Goal: Information Seeking & Learning: Learn about a topic

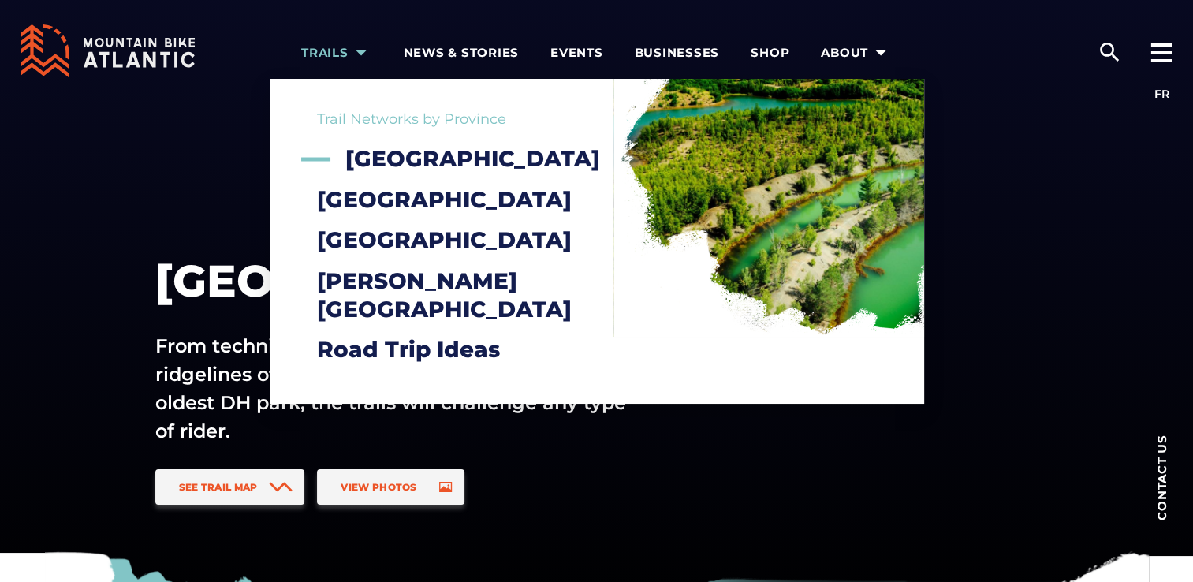
click at [364, 49] on icon "arrow dropdown" at bounding box center [361, 53] width 22 height 22
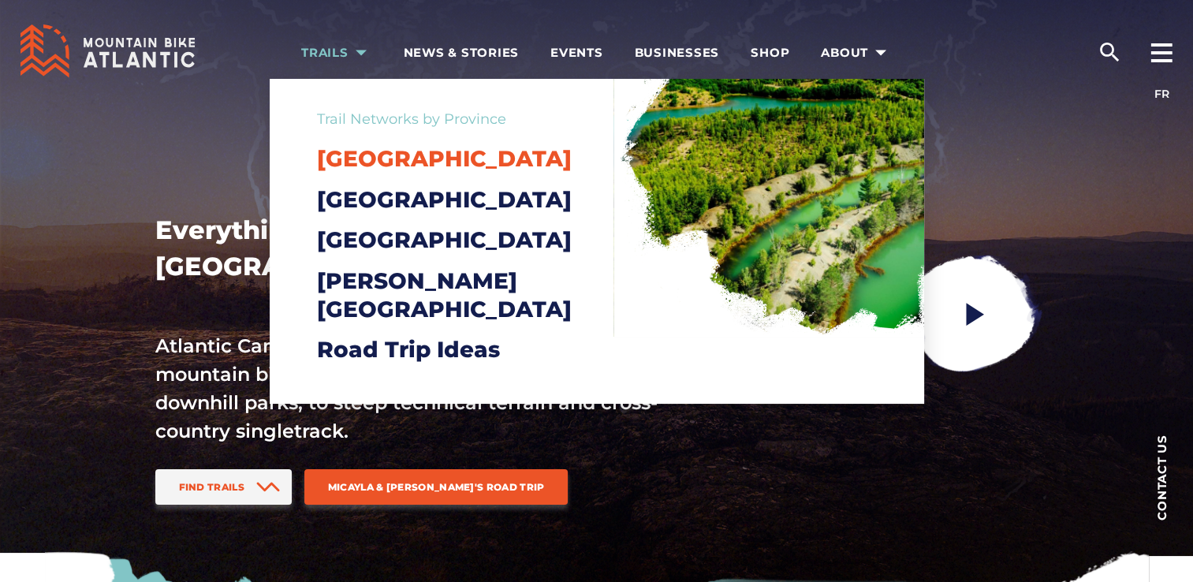
click at [371, 160] on span "[GEOGRAPHIC_DATA]" at bounding box center [444, 158] width 255 height 27
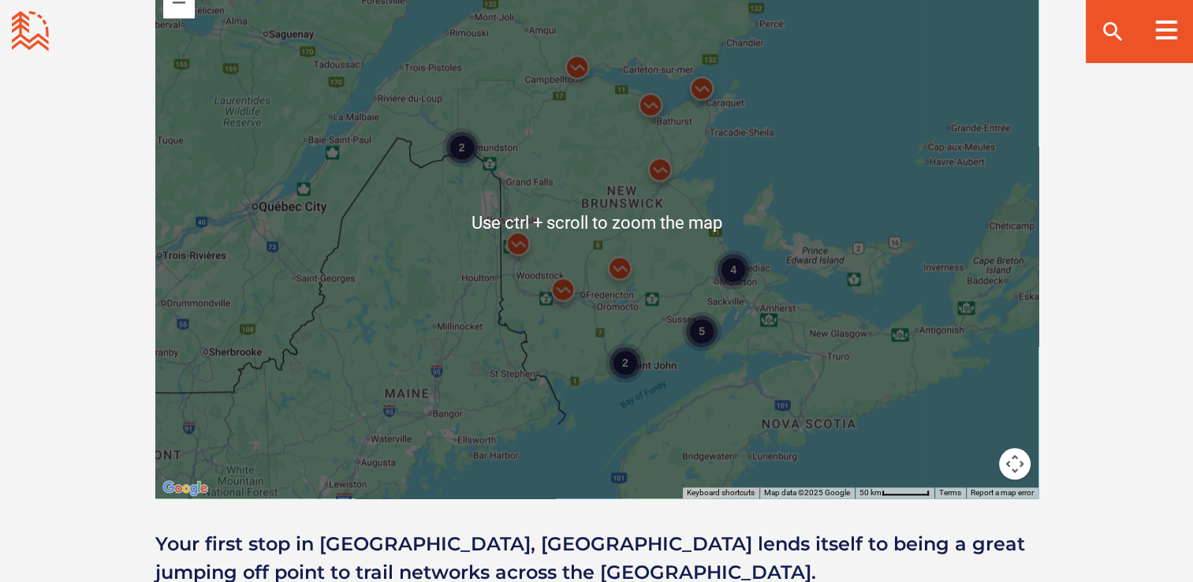
scroll to position [1420, 0]
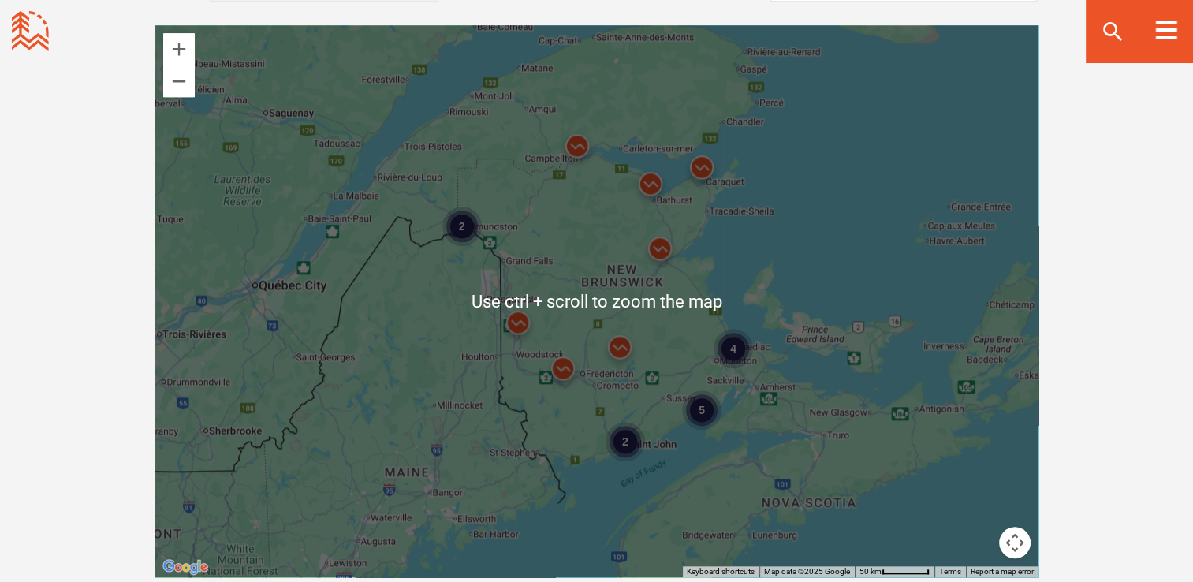
drag, startPoint x: 504, startPoint y: 226, endPoint x: 527, endPoint y: 238, distance: 26.1
click at [504, 226] on div "4 2 5 2" at bounding box center [596, 301] width 883 height 552
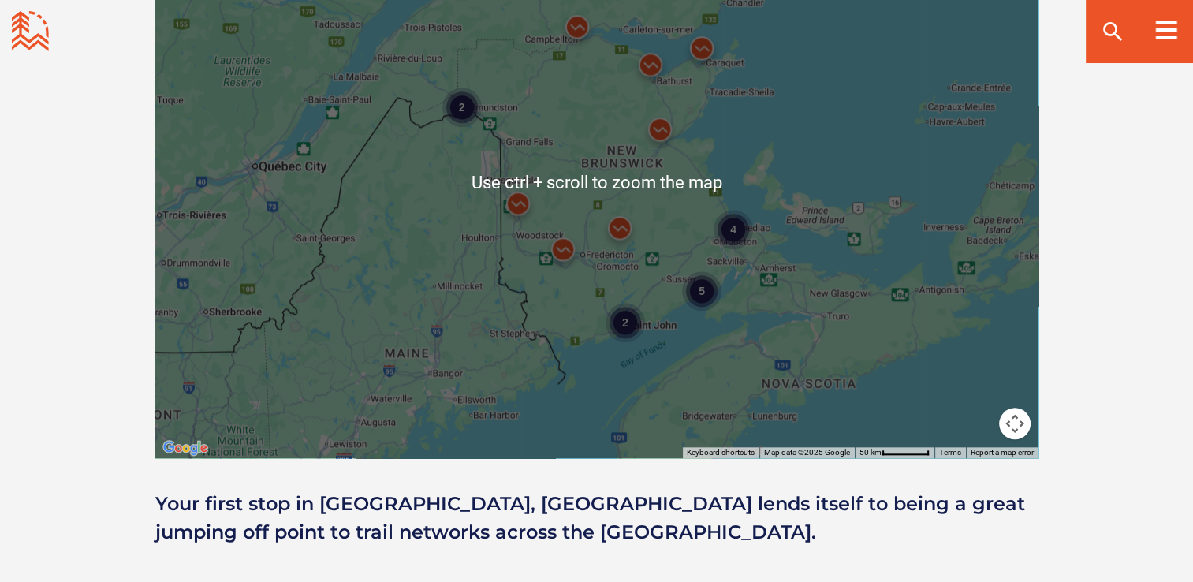
scroll to position [1577, 0]
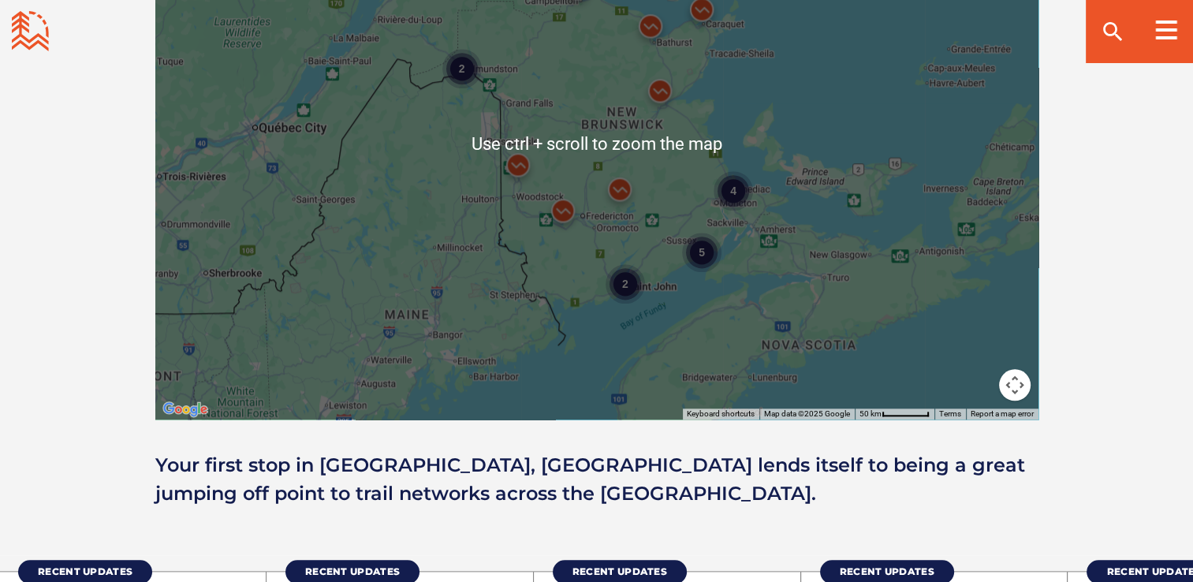
click at [801, 237] on div "4 2 5 2" at bounding box center [596, 143] width 883 height 552
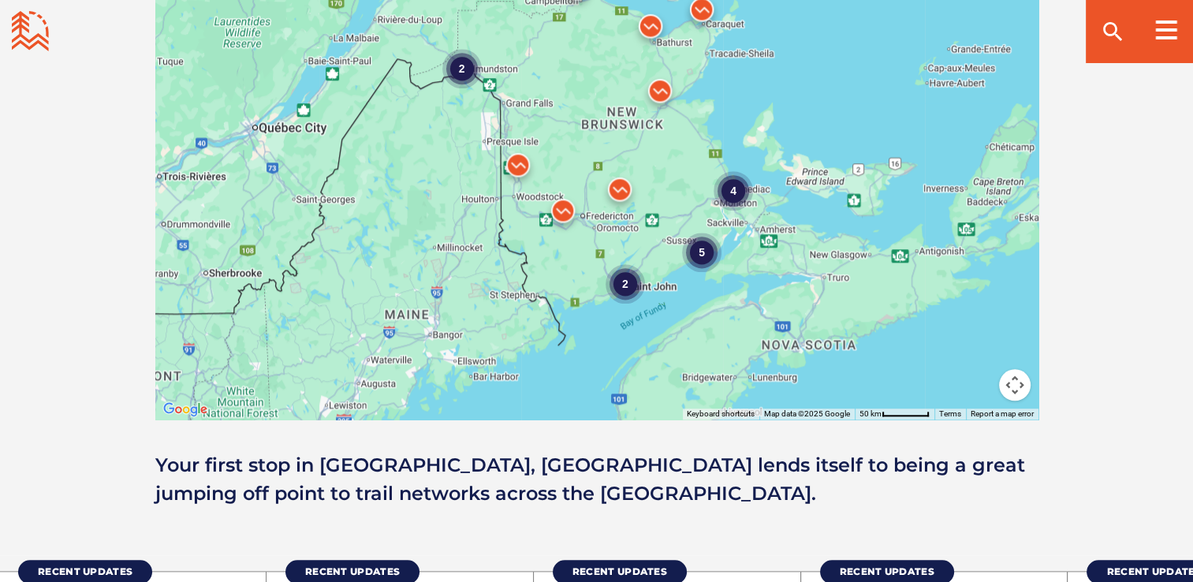
click at [732, 192] on div "4" at bounding box center [733, 189] width 39 height 39
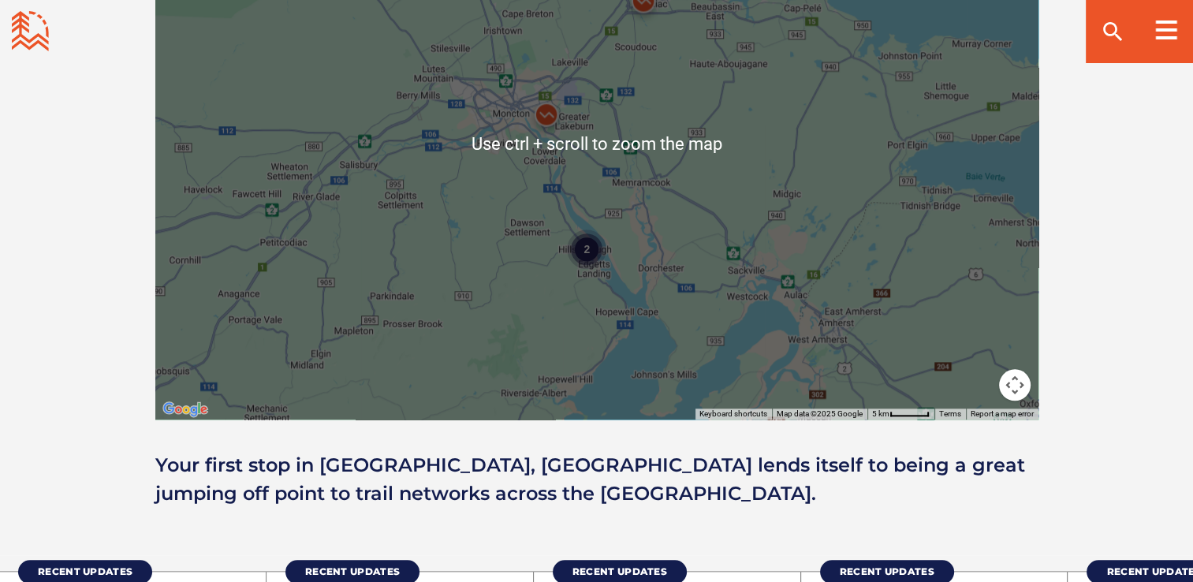
click at [590, 245] on div "2" at bounding box center [586, 248] width 39 height 39
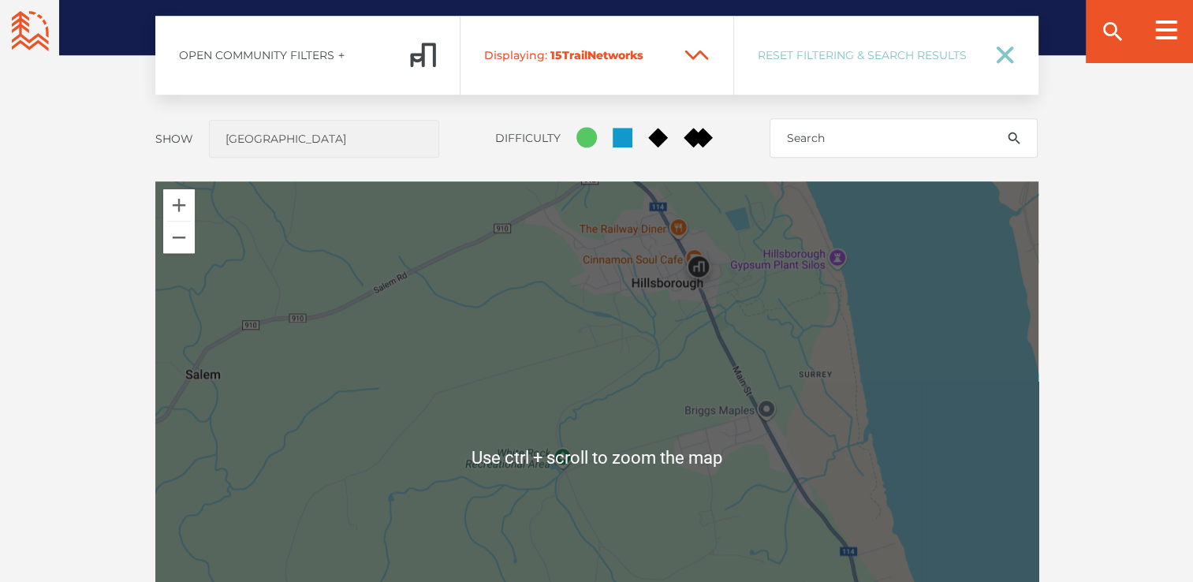
scroll to position [1262, 0]
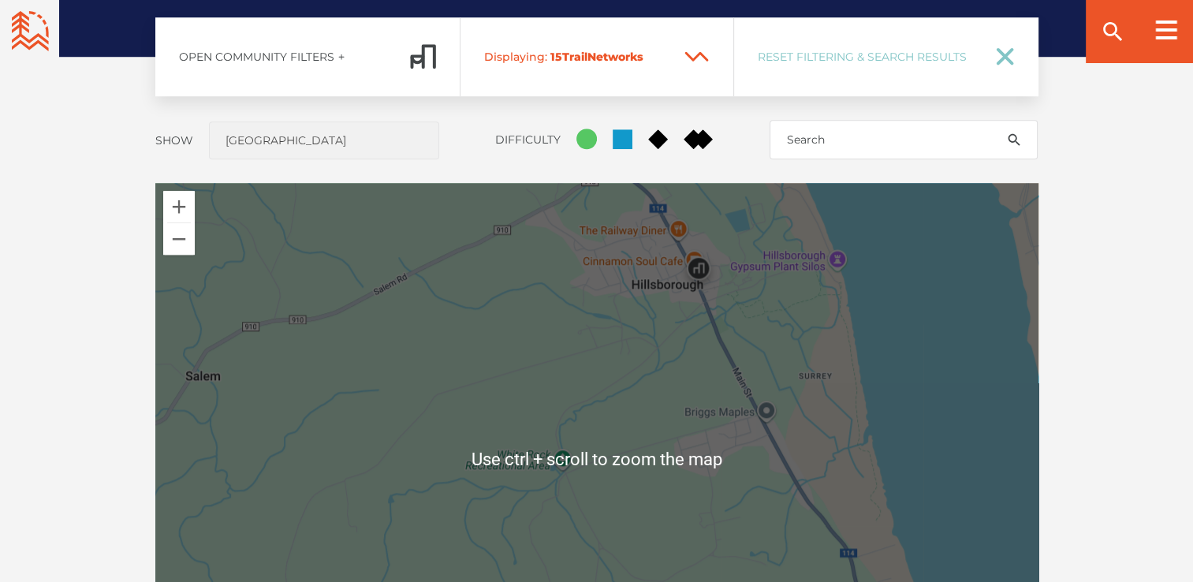
click at [679, 235] on div at bounding box center [596, 459] width 883 height 552
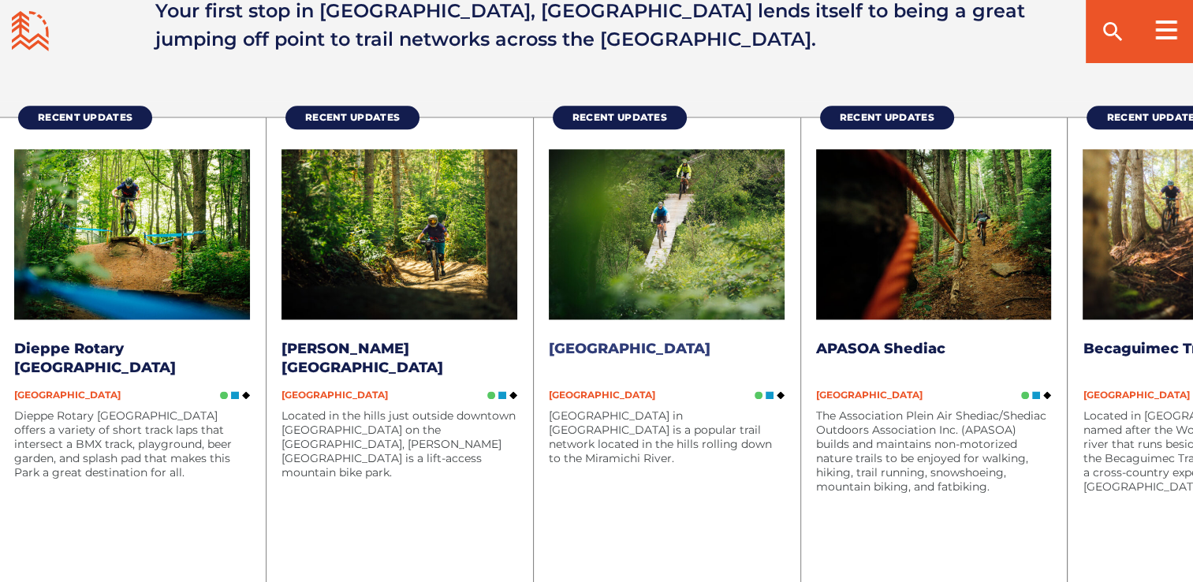
scroll to position [2051, 0]
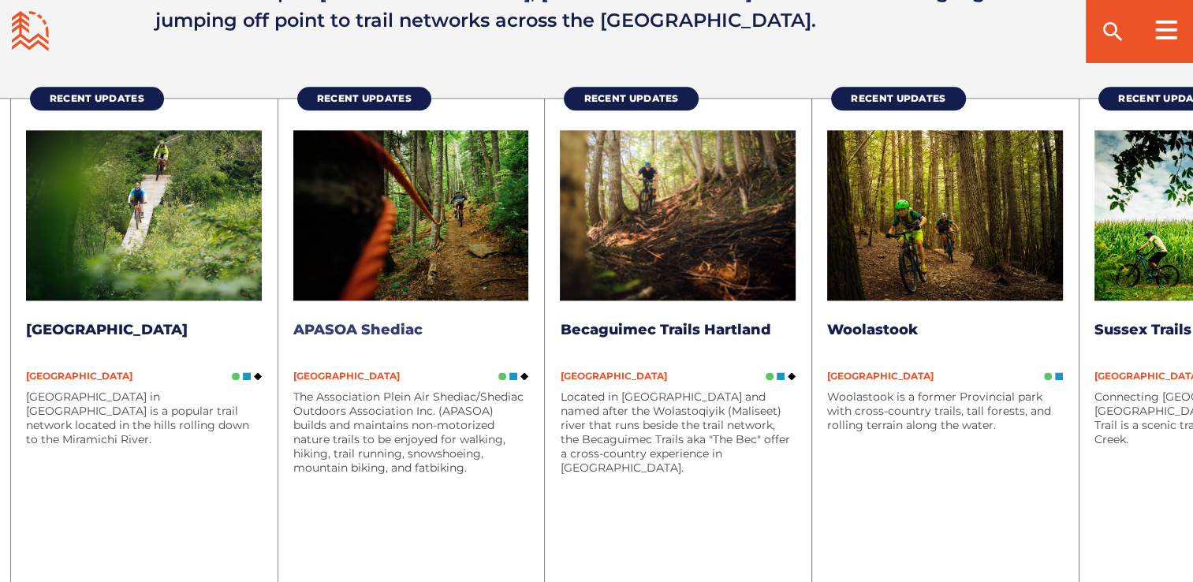
drag, startPoint x: 872, startPoint y: 191, endPoint x: 338, endPoint y: 168, distance: 533.7
click at [338, 173] on img at bounding box center [411, 215] width 236 height 171
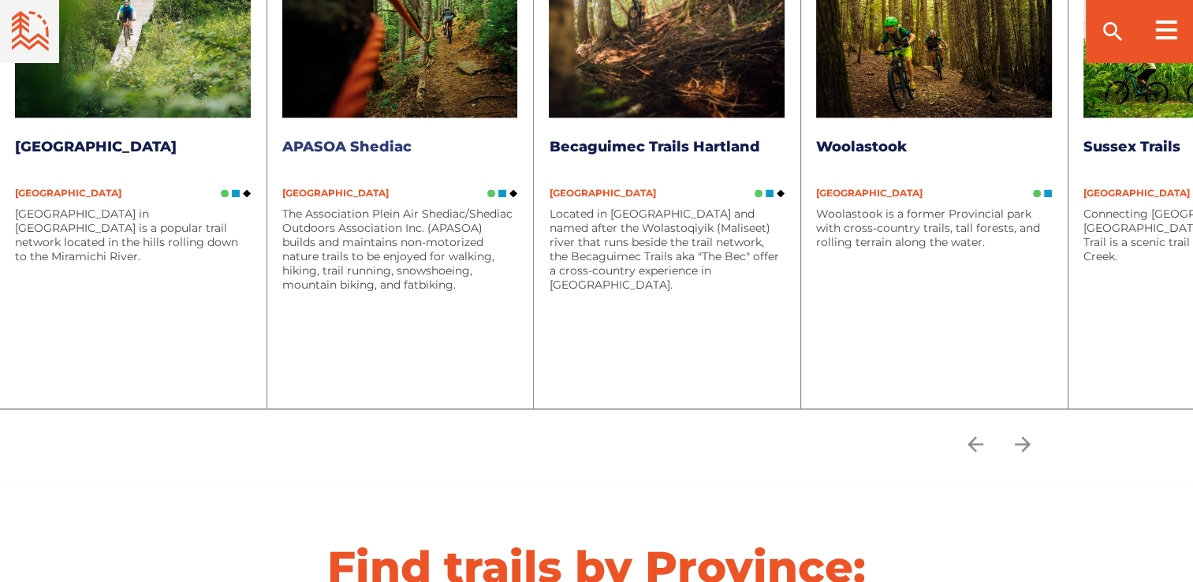
scroll to position [2208, 0]
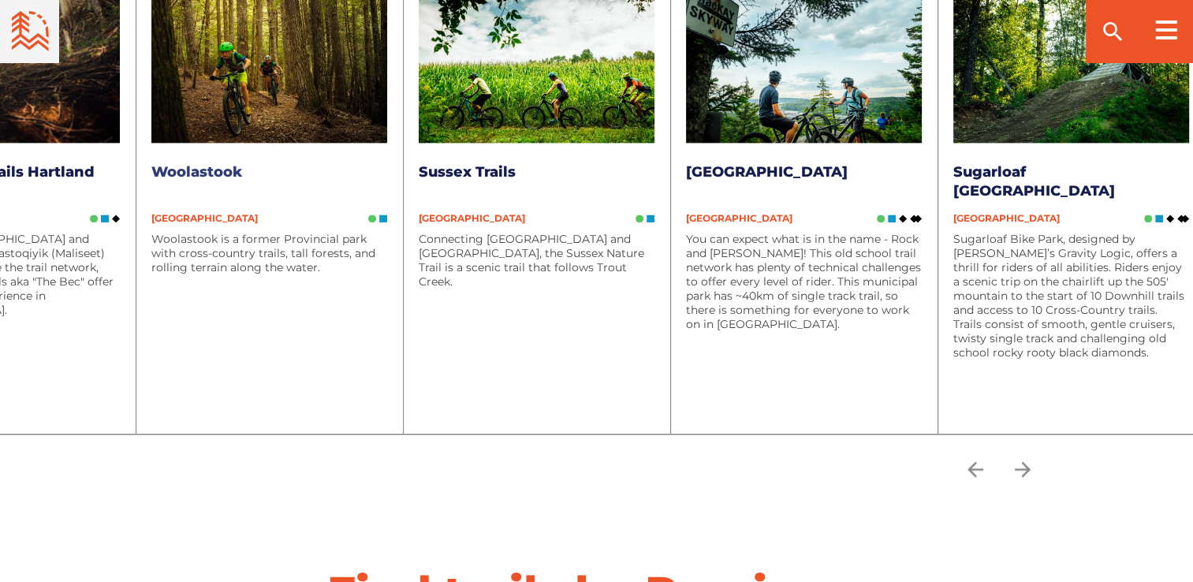
drag, startPoint x: 753, startPoint y: 304, endPoint x: 290, endPoint y: 306, distance: 463.0
click at [120, 315] on div "Located in [GEOGRAPHIC_DATA] and named after the Wolastoqiyik (Maliseet) river …" at bounding box center [2, 317] width 236 height 170
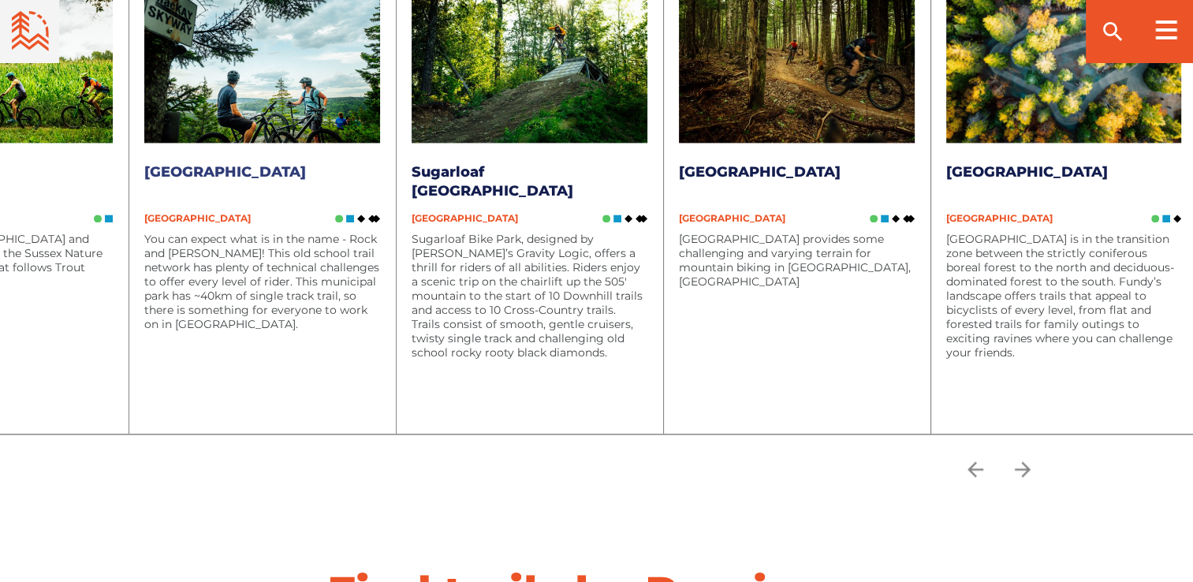
drag, startPoint x: 775, startPoint y: 271, endPoint x: 371, endPoint y: 286, distance: 404.9
click at [371, 286] on p "You can expect what is in the name - Rock and [PERSON_NAME]! This old school tr…" at bounding box center [262, 281] width 236 height 99
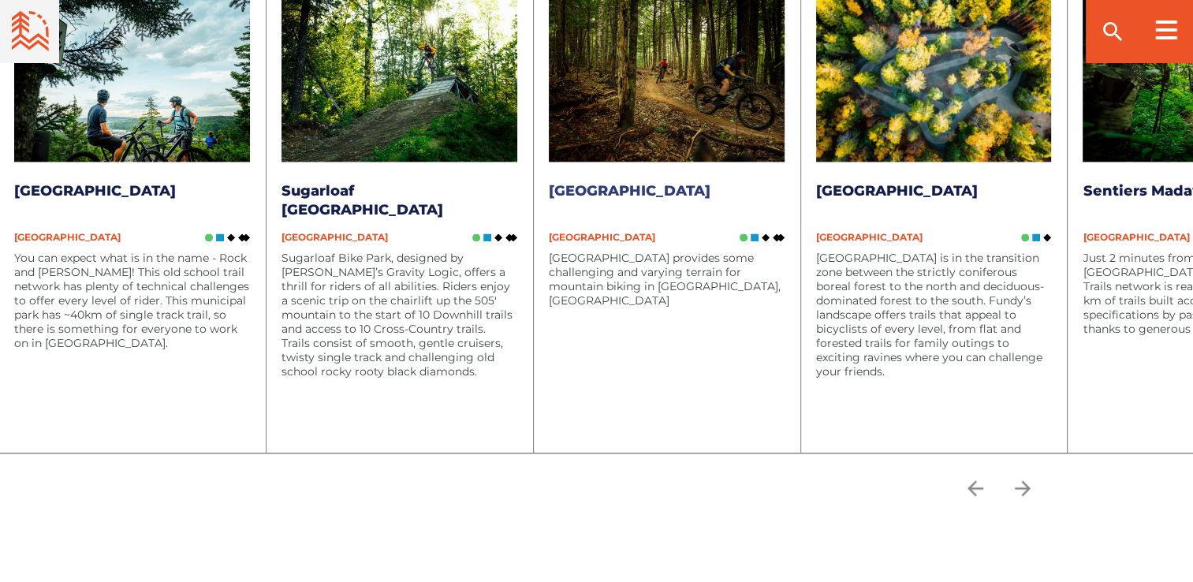
scroll to position [2130, 0]
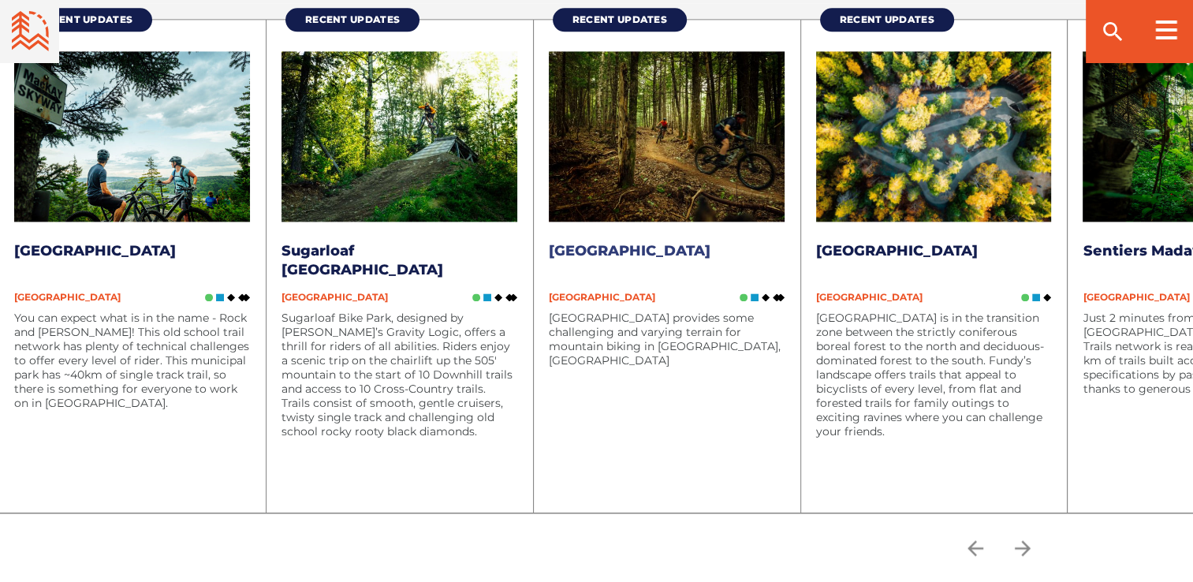
click at [637, 250] on link "[GEOGRAPHIC_DATA]" at bounding box center [630, 250] width 162 height 17
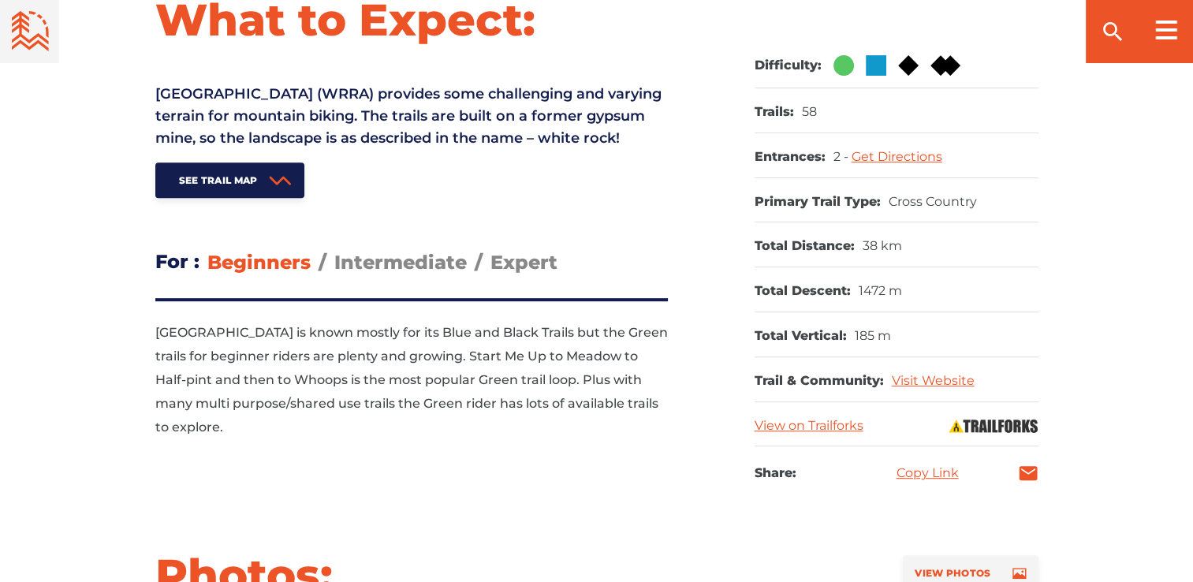
scroll to position [710, 0]
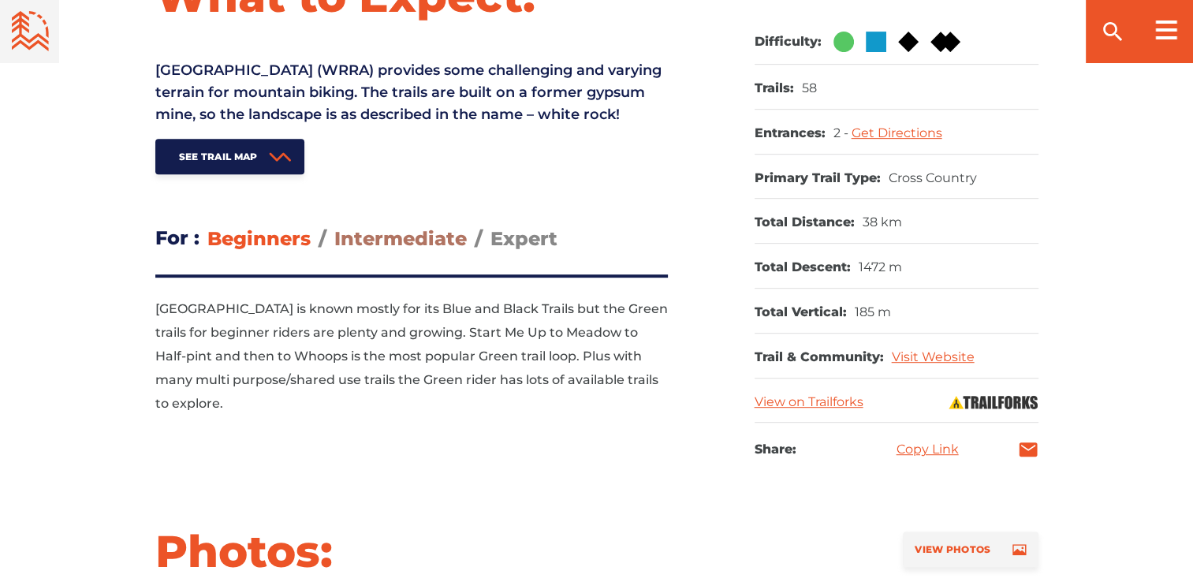
click at [427, 250] on span "Intermediate" at bounding box center [400, 238] width 133 height 23
click at [334, 226] on input "Intermediate" at bounding box center [334, 226] width 0 height 0
click at [513, 250] on span "Expert" at bounding box center [524, 238] width 67 height 23
click at [491, 226] on input "Expert" at bounding box center [491, 226] width 0 height 0
click at [446, 250] on span "Intermediate" at bounding box center [400, 238] width 133 height 23
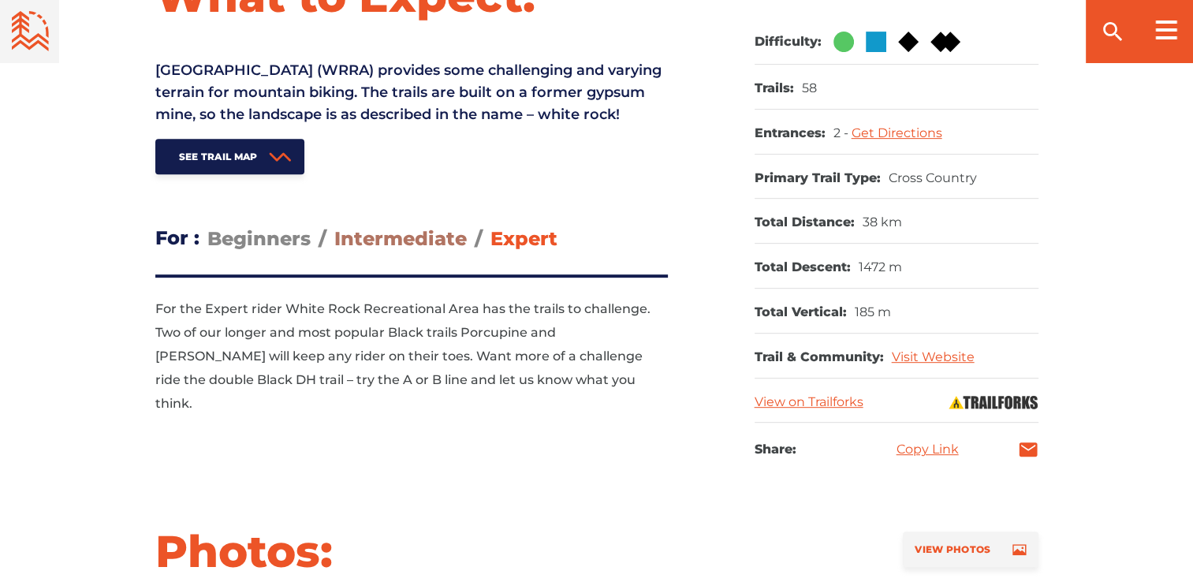
click at [334, 226] on input "Intermediate" at bounding box center [334, 226] width 0 height 0
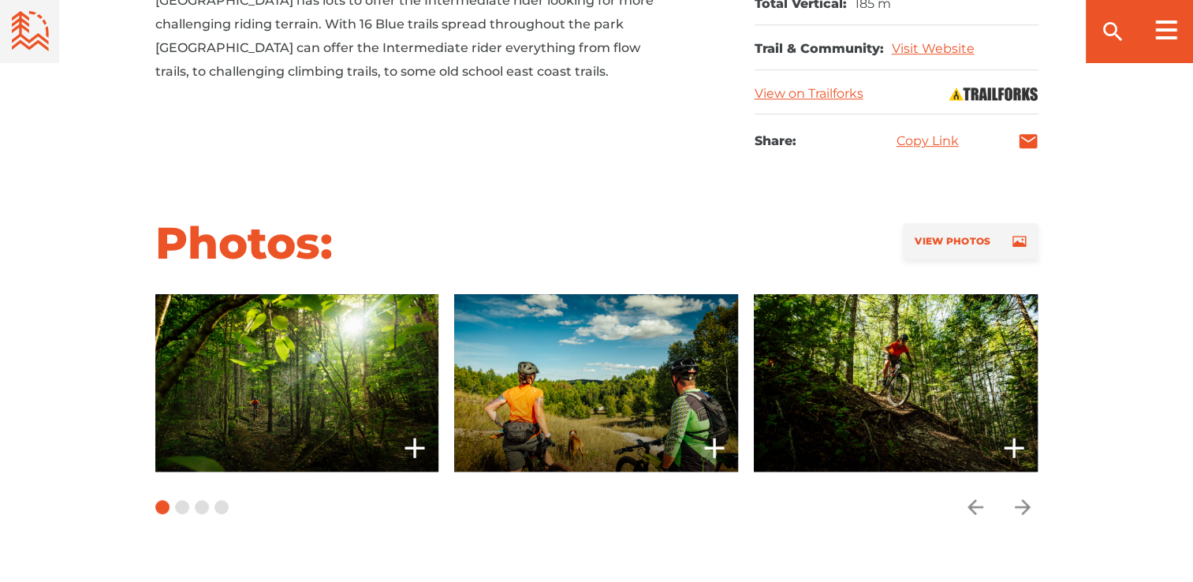
scroll to position [1025, 0]
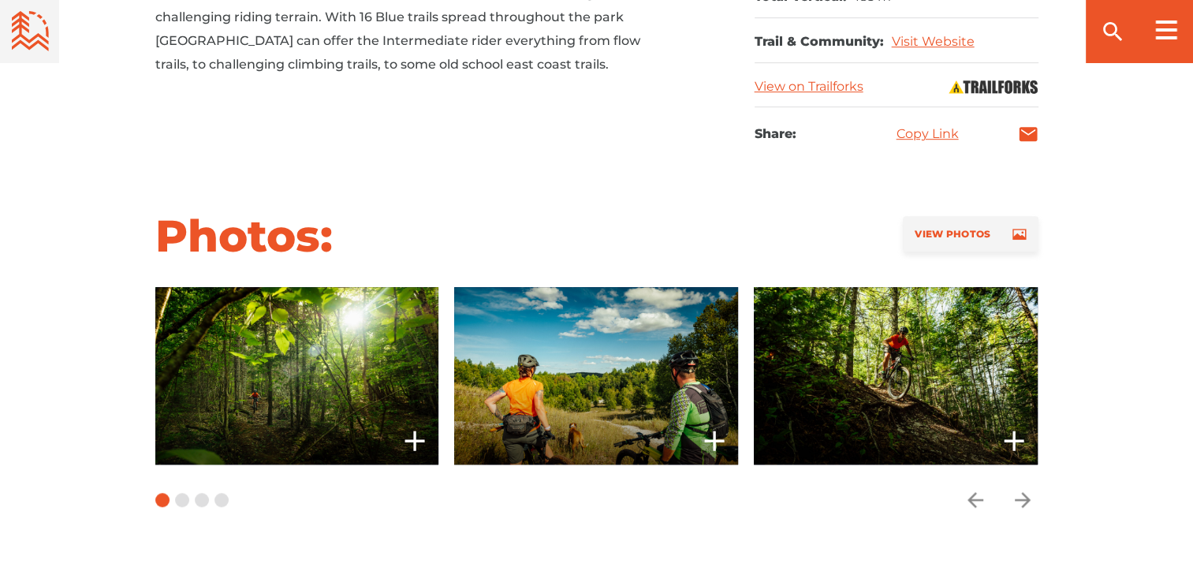
click at [346, 359] on span at bounding box center [297, 375] width 284 height 177
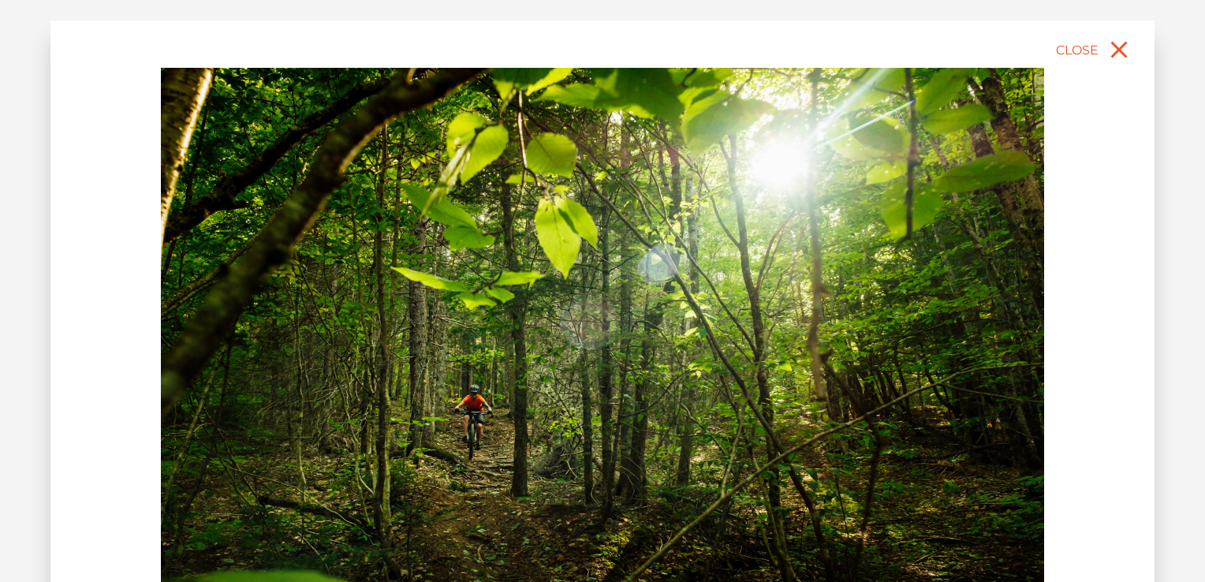
click at [558, 339] on img at bounding box center [602, 344] width 883 height 552
click at [1123, 39] on icon "close" at bounding box center [1119, 49] width 28 height 28
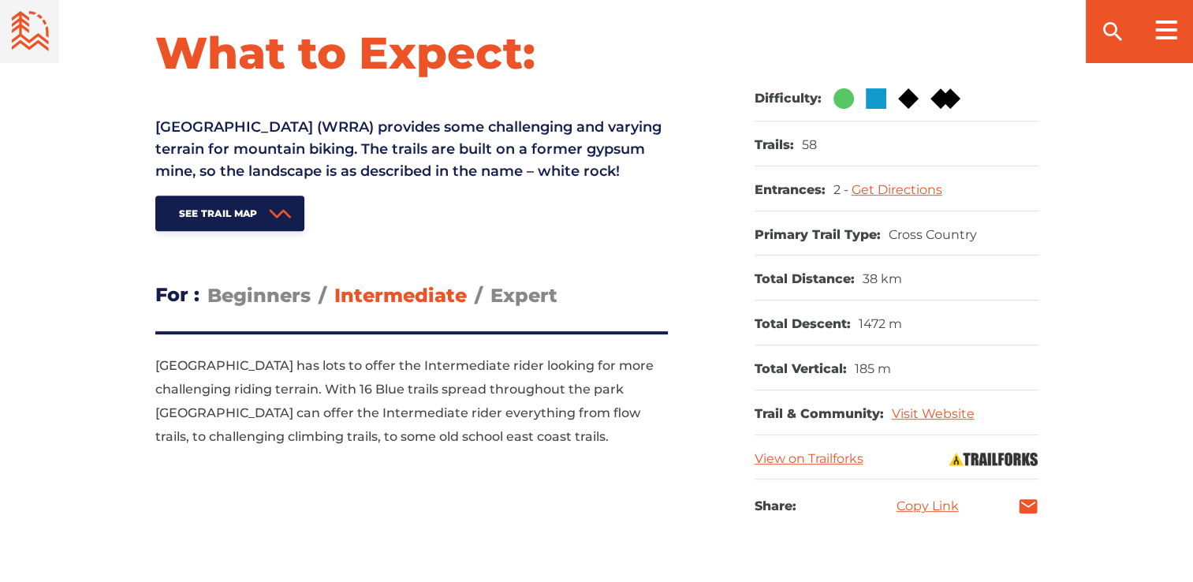
scroll to position [631, 0]
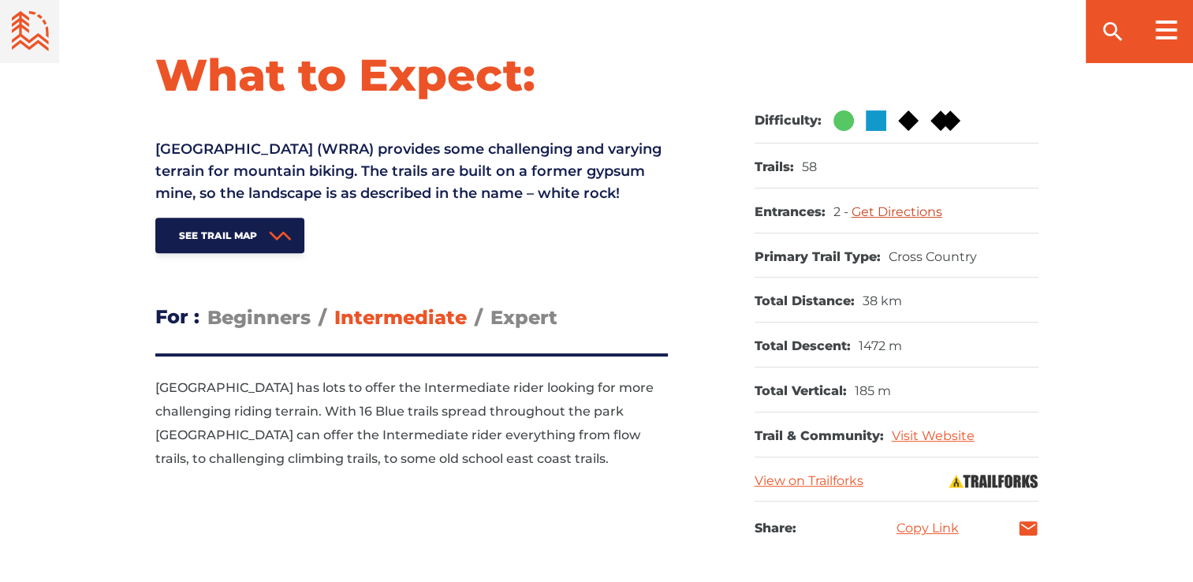
click at [893, 213] on link "Get Directions" at bounding box center [897, 211] width 91 height 15
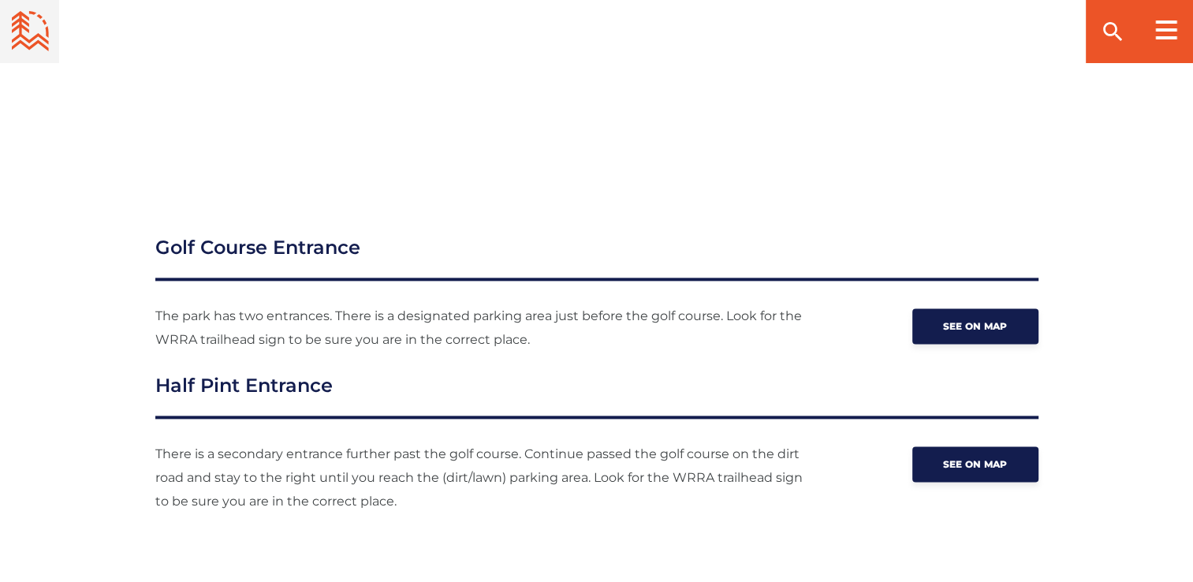
scroll to position [1943, 0]
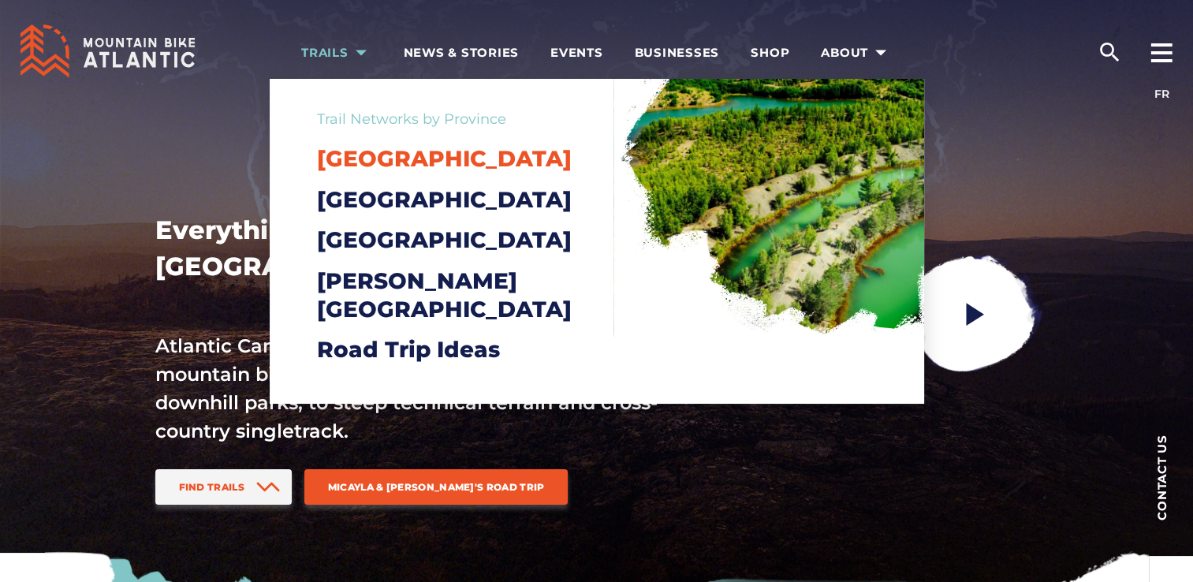
click at [345, 163] on span "[GEOGRAPHIC_DATA]" at bounding box center [444, 158] width 255 height 27
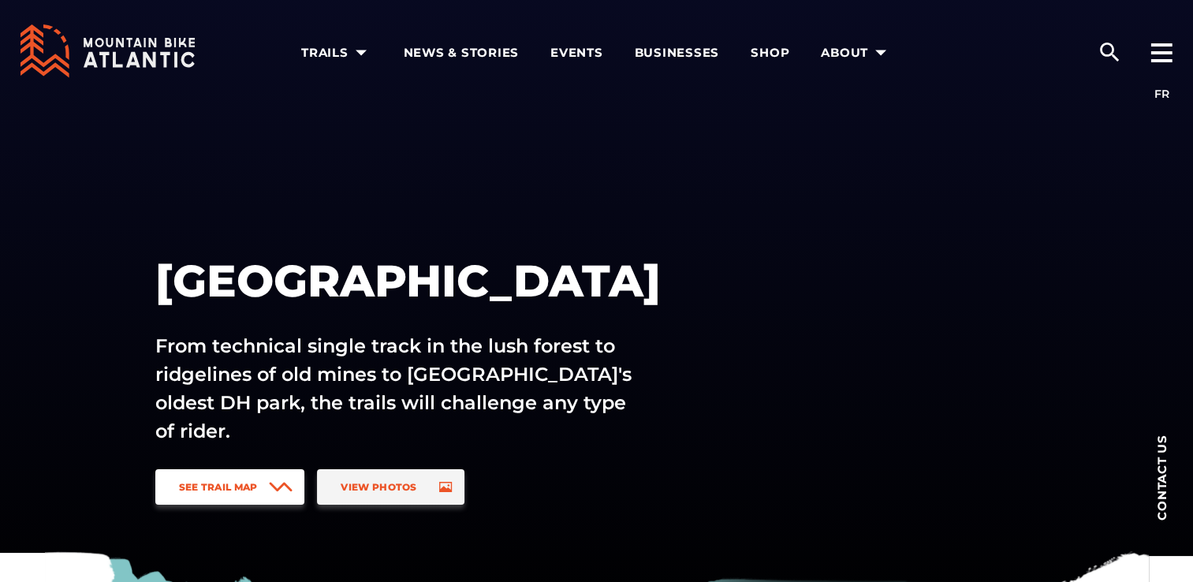
click at [265, 498] on link "See Trail Map" at bounding box center [230, 486] width 150 height 35
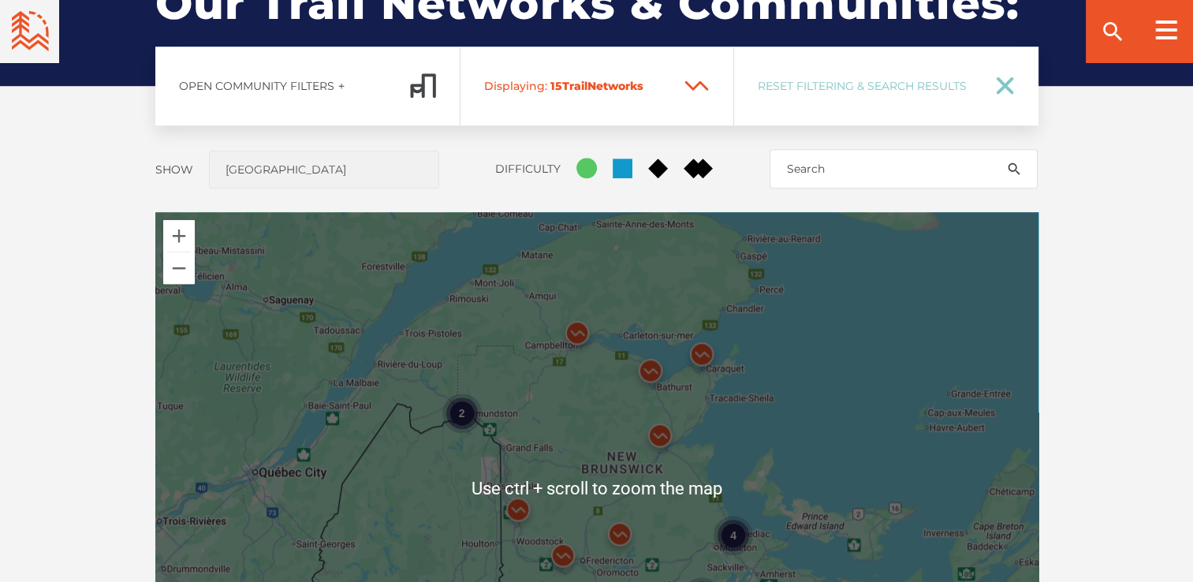
scroll to position [1246, 0]
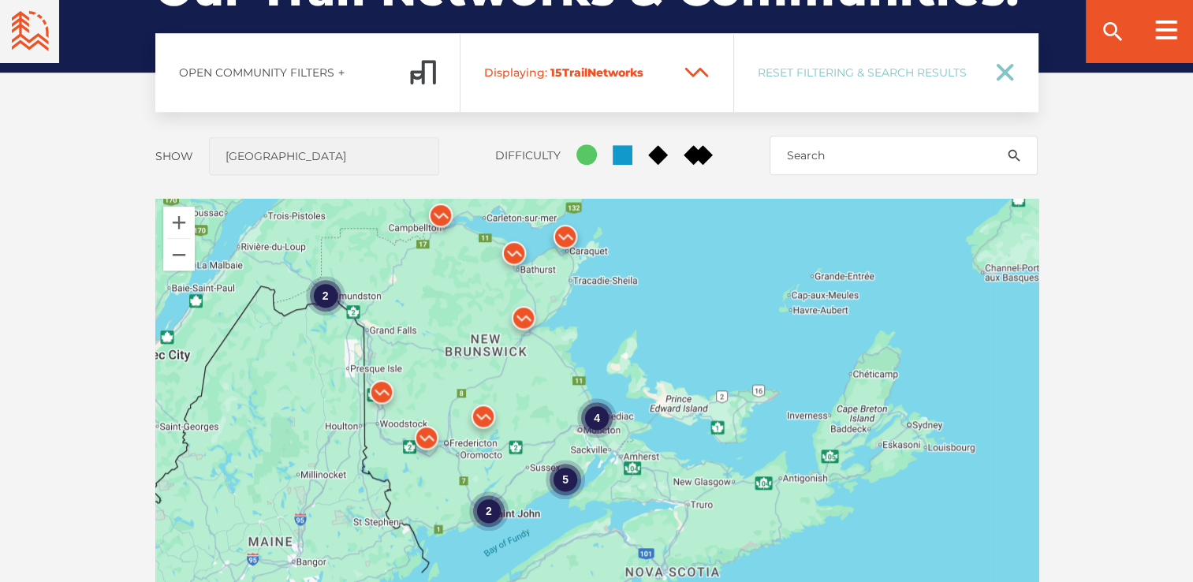
drag, startPoint x: 612, startPoint y: 391, endPoint x: 473, endPoint y: 286, distance: 174.5
click at [473, 286] on div "4 2 5 2" at bounding box center [596, 475] width 883 height 552
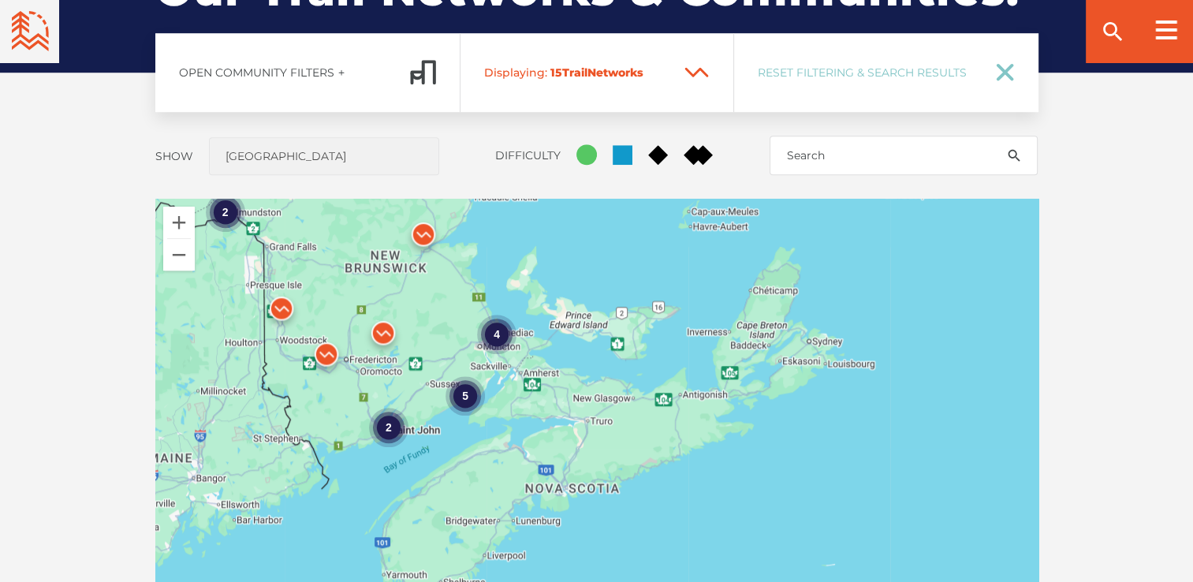
drag, startPoint x: 533, startPoint y: 388, endPoint x: 473, endPoint y: 337, distance: 78.9
click at [420, 295] on div "4 2 5 2" at bounding box center [596, 475] width 883 height 552
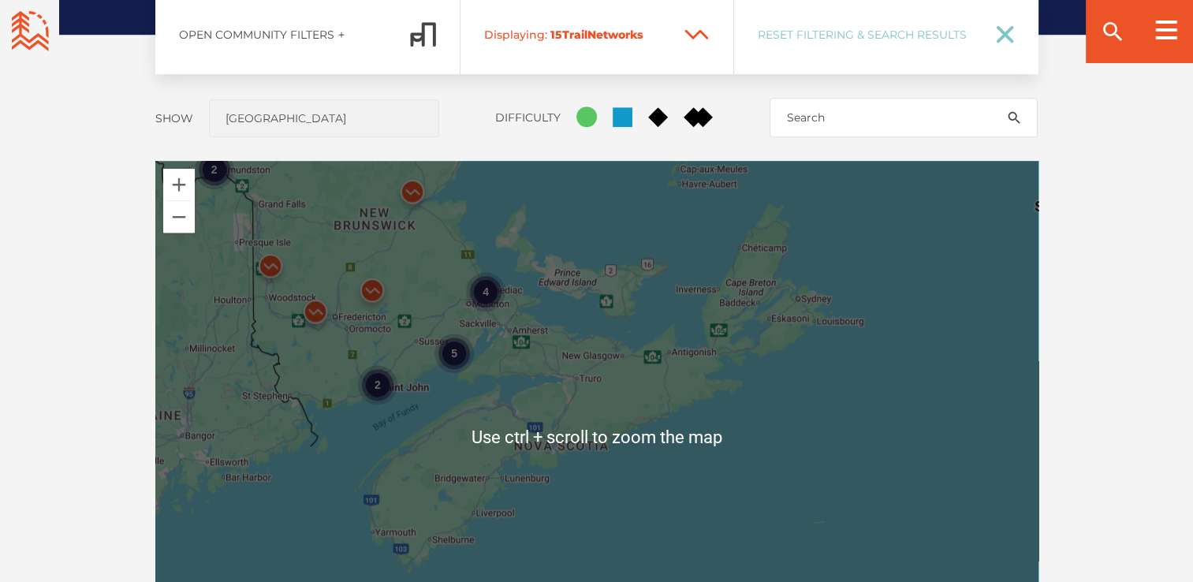
scroll to position [1325, 0]
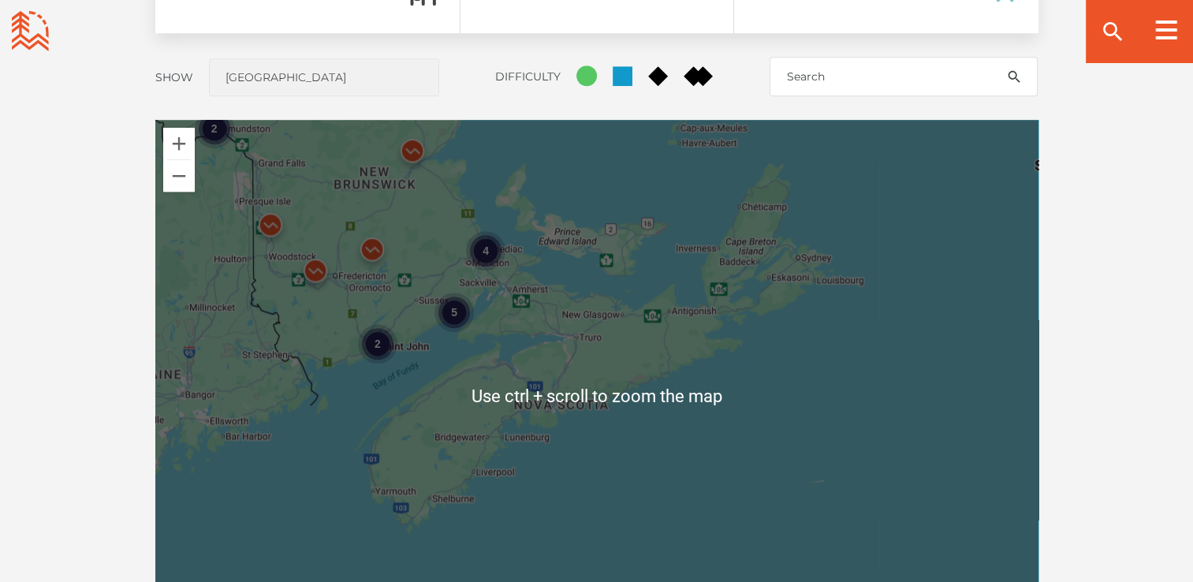
click at [528, 349] on div "4 2 5 2" at bounding box center [596, 396] width 883 height 552
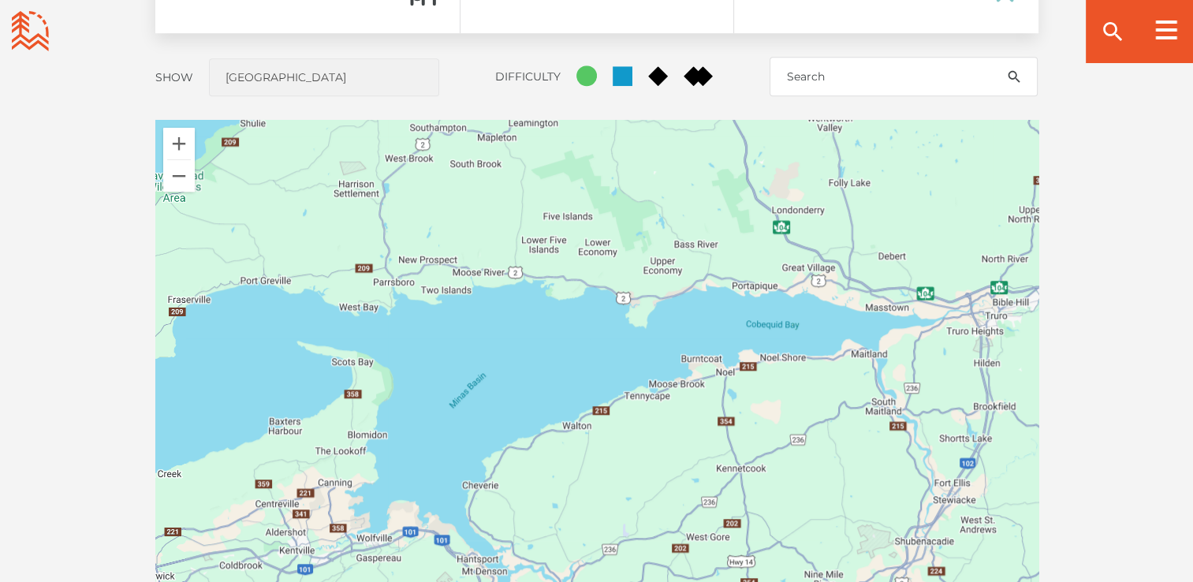
drag, startPoint x: 450, startPoint y: 240, endPoint x: 612, endPoint y: 461, distance: 274.2
click at [639, 576] on div at bounding box center [596, 396] width 883 height 552
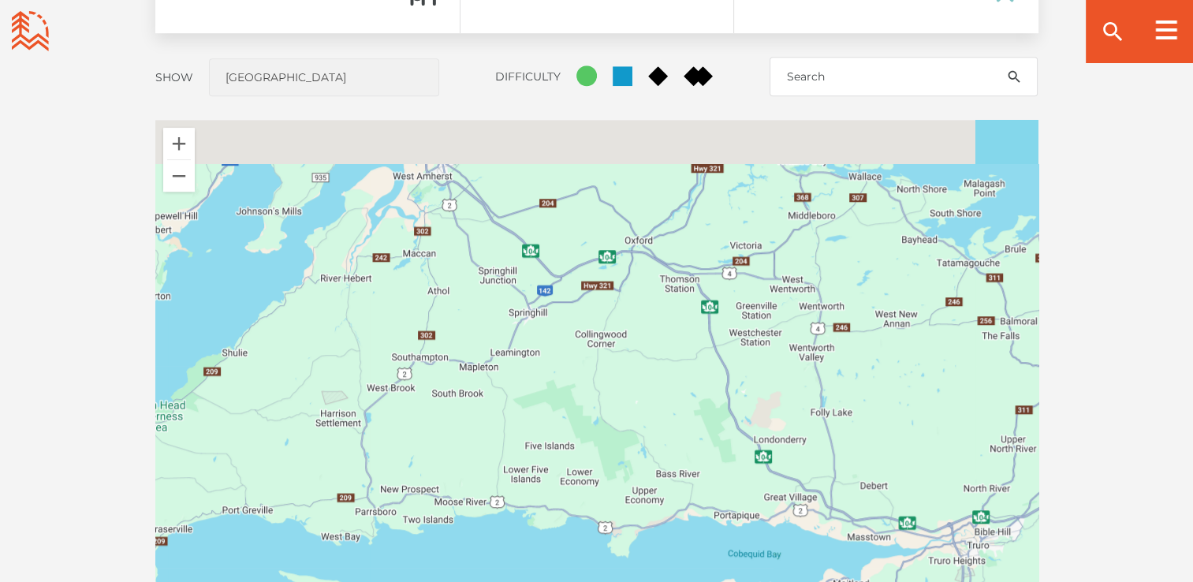
drag, startPoint x: 598, startPoint y: 166, endPoint x: 590, endPoint y: 507, distance: 341.6
click at [592, 516] on div at bounding box center [596, 396] width 883 height 552
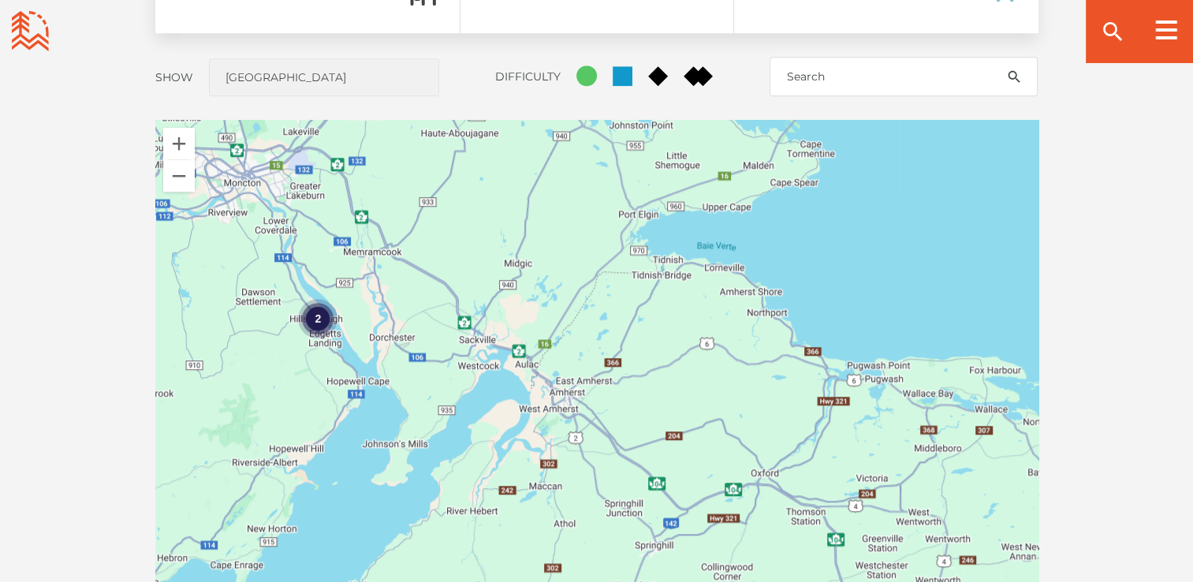
drag, startPoint x: 667, startPoint y: 390, endPoint x: 486, endPoint y: 432, distance: 186.2
click at [756, 536] on div "2" at bounding box center [596, 396] width 883 height 552
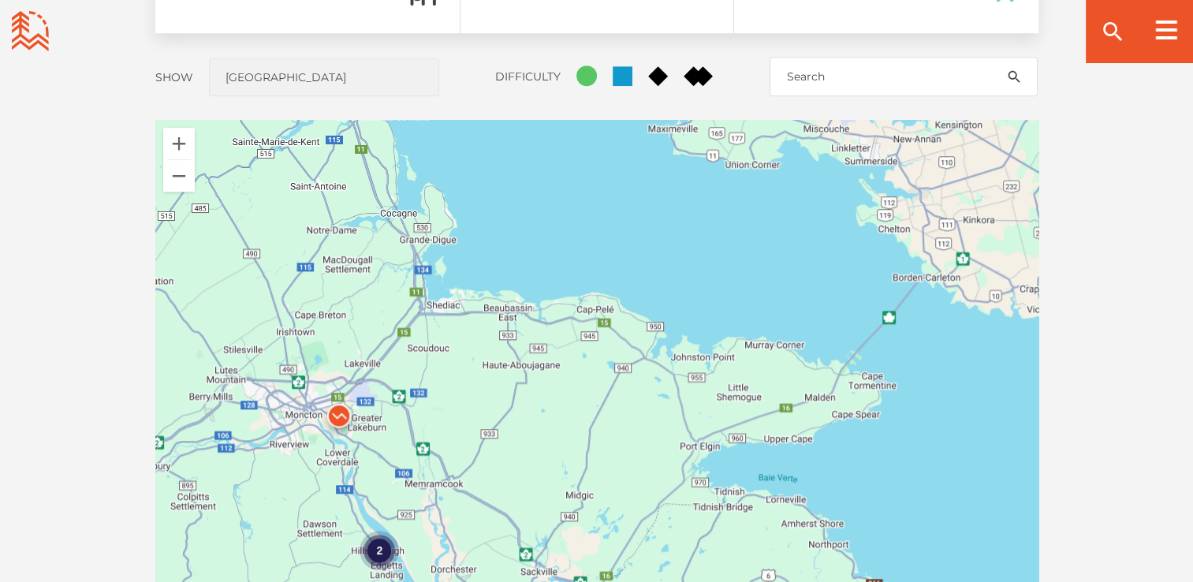
drag, startPoint x: 306, startPoint y: 320, endPoint x: 457, endPoint y: 462, distance: 207.0
click at [420, 554] on div "2" at bounding box center [596, 396] width 883 height 552
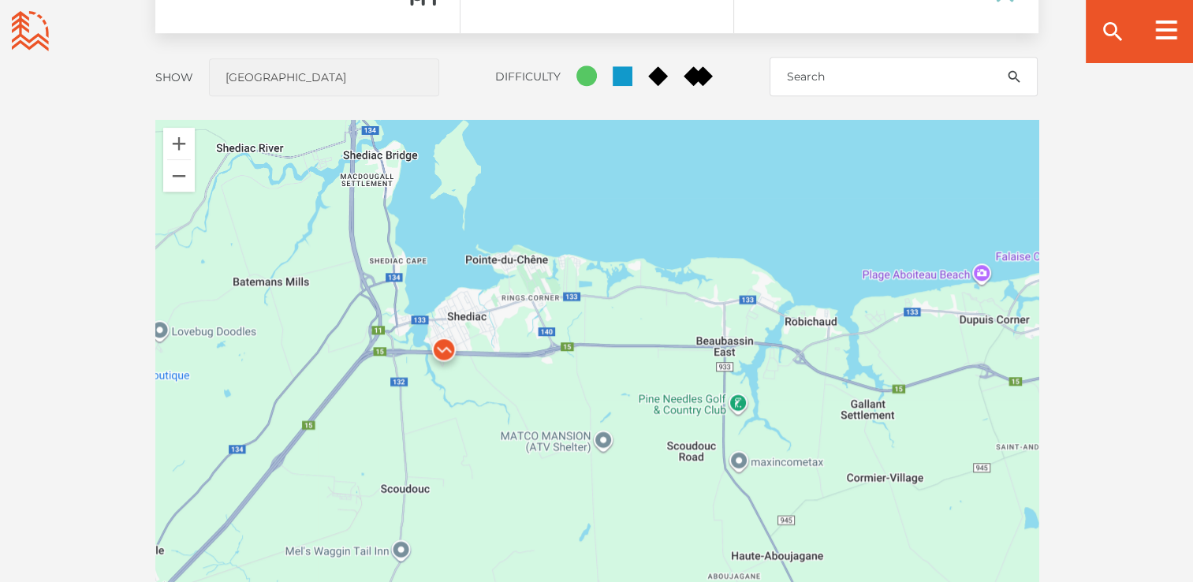
drag, startPoint x: 422, startPoint y: 307, endPoint x: 539, endPoint y: 513, distance: 237.0
click at [559, 543] on div at bounding box center [596, 396] width 883 height 552
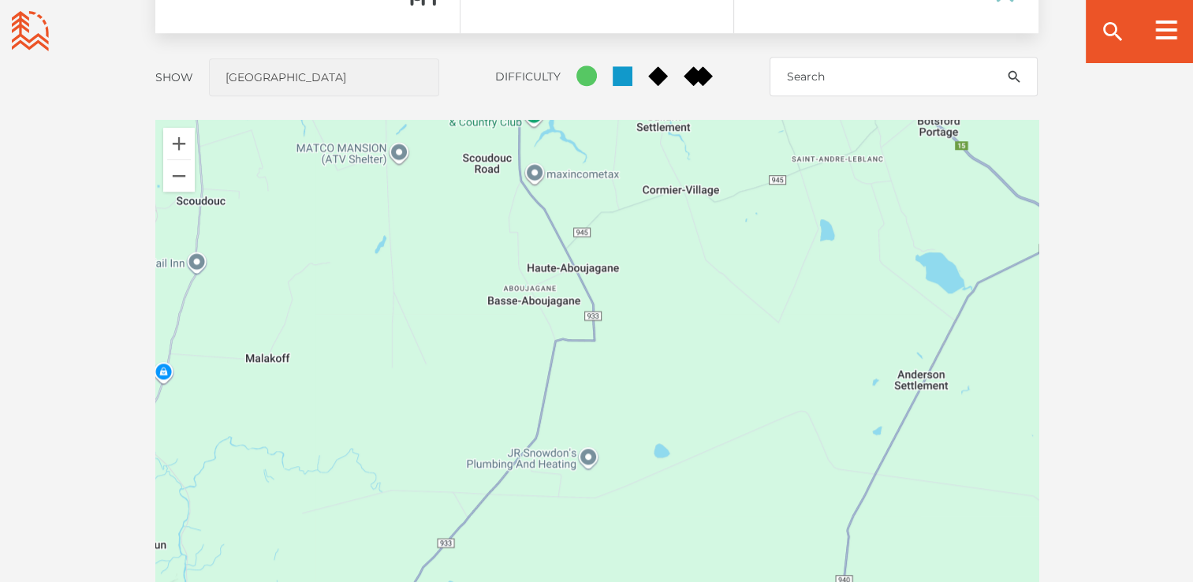
drag, startPoint x: 606, startPoint y: 437, endPoint x: 461, endPoint y: 216, distance: 264.3
click at [463, 202] on div at bounding box center [596, 396] width 883 height 552
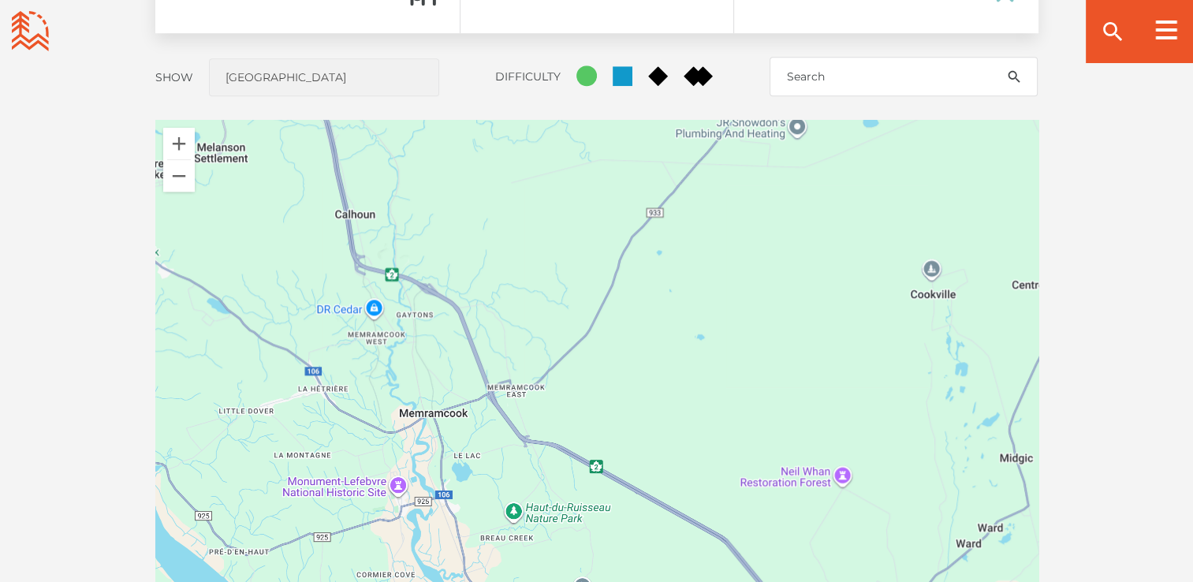
drag, startPoint x: 610, startPoint y: 525, endPoint x: 789, endPoint y: 263, distance: 317.4
click at [795, 258] on div at bounding box center [596, 396] width 883 height 552
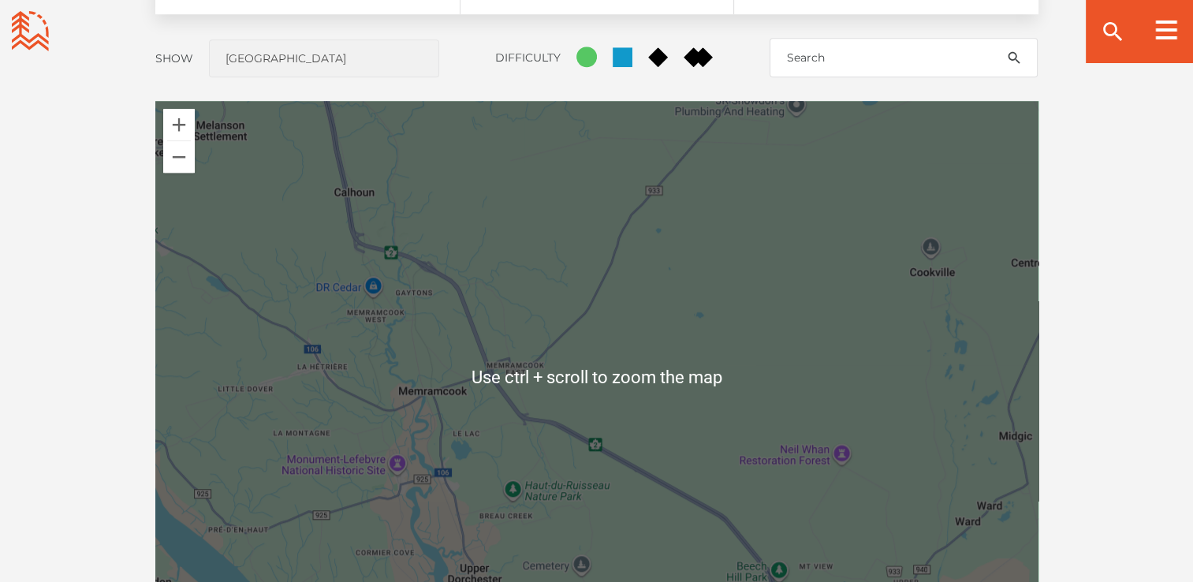
scroll to position [1404, 0]
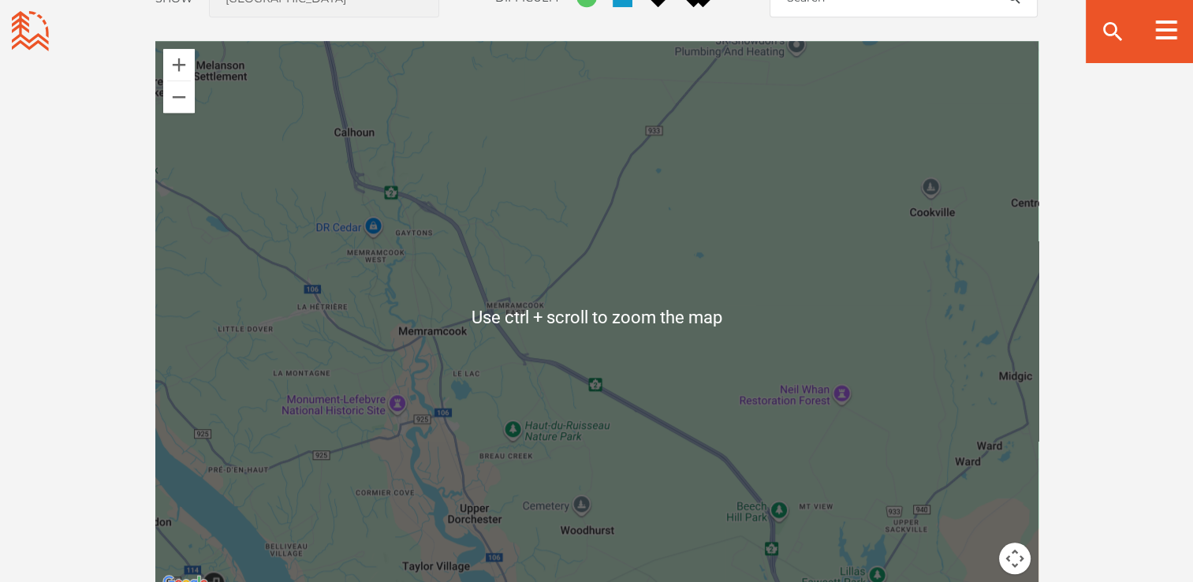
click at [562, 282] on div at bounding box center [596, 317] width 883 height 552
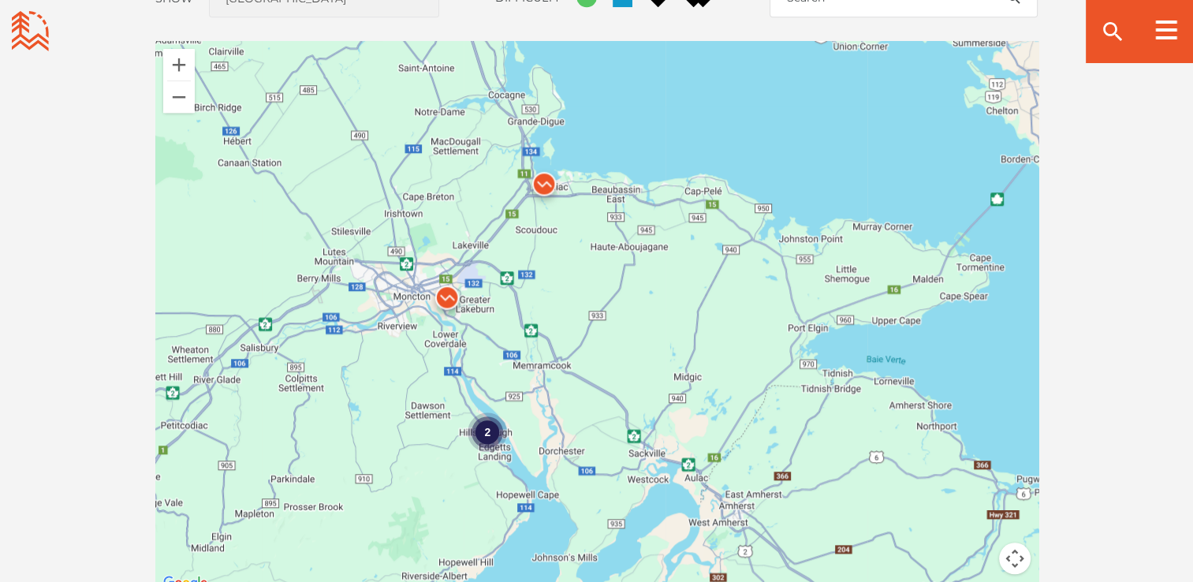
click at [494, 436] on div "2" at bounding box center [487, 431] width 39 height 39
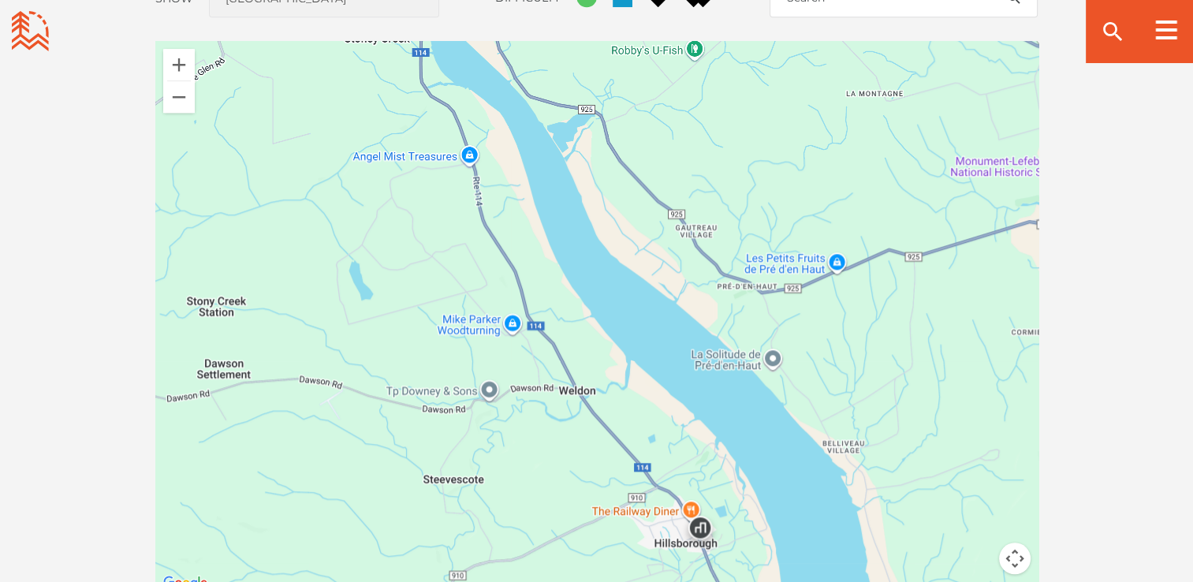
drag, startPoint x: 538, startPoint y: 362, endPoint x: 543, endPoint y: 487, distance: 125.5
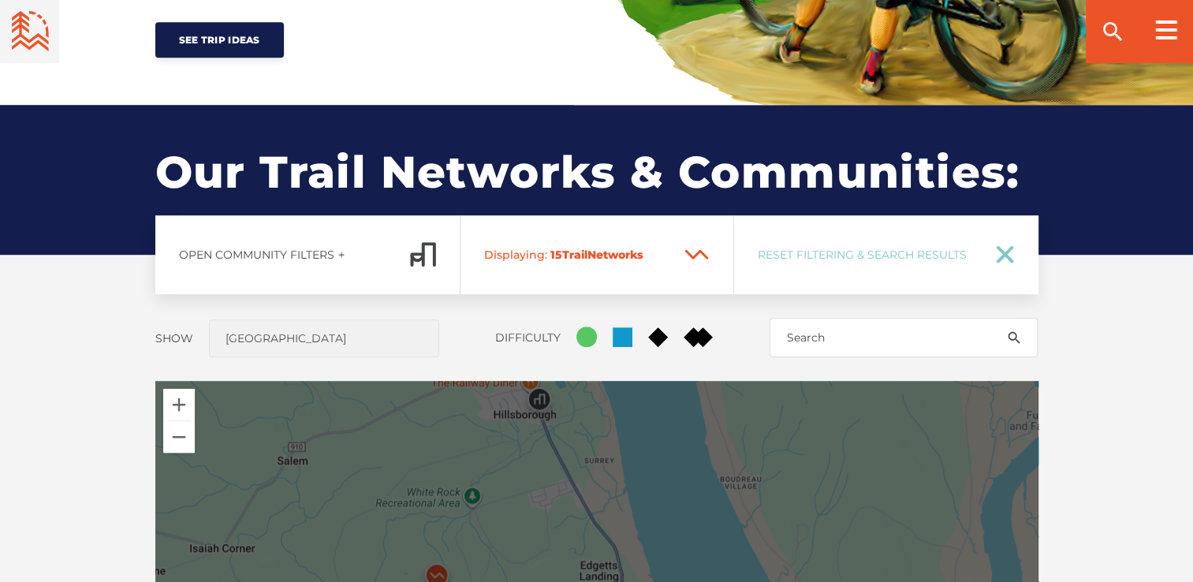
scroll to position [1088, 0]
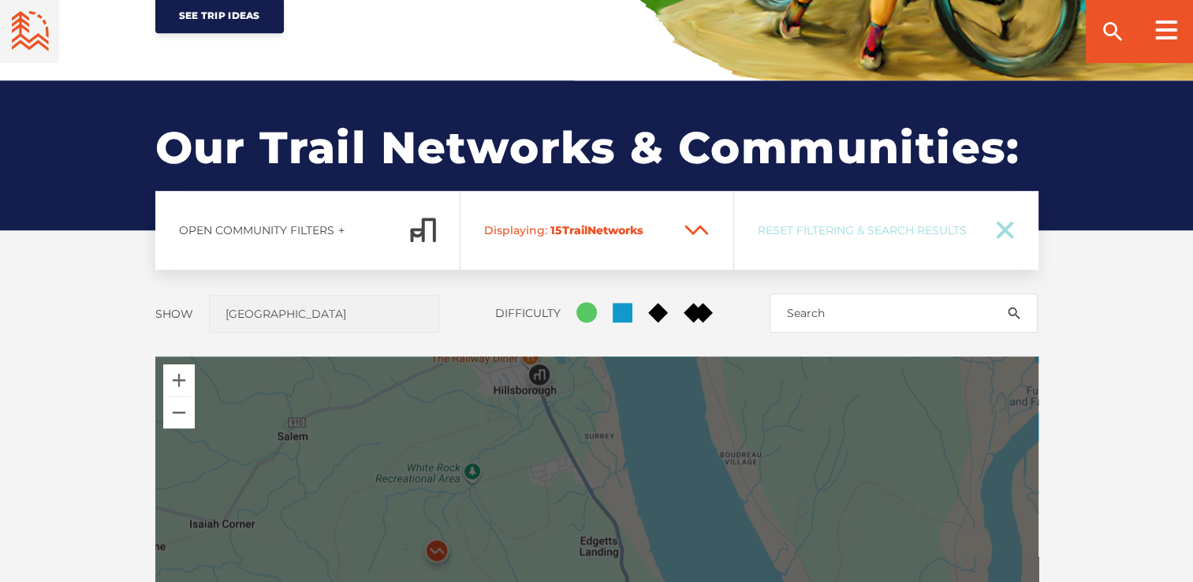
click at [1010, 235] on icon at bounding box center [1006, 230] width 14 height 14
checkbox input "true"
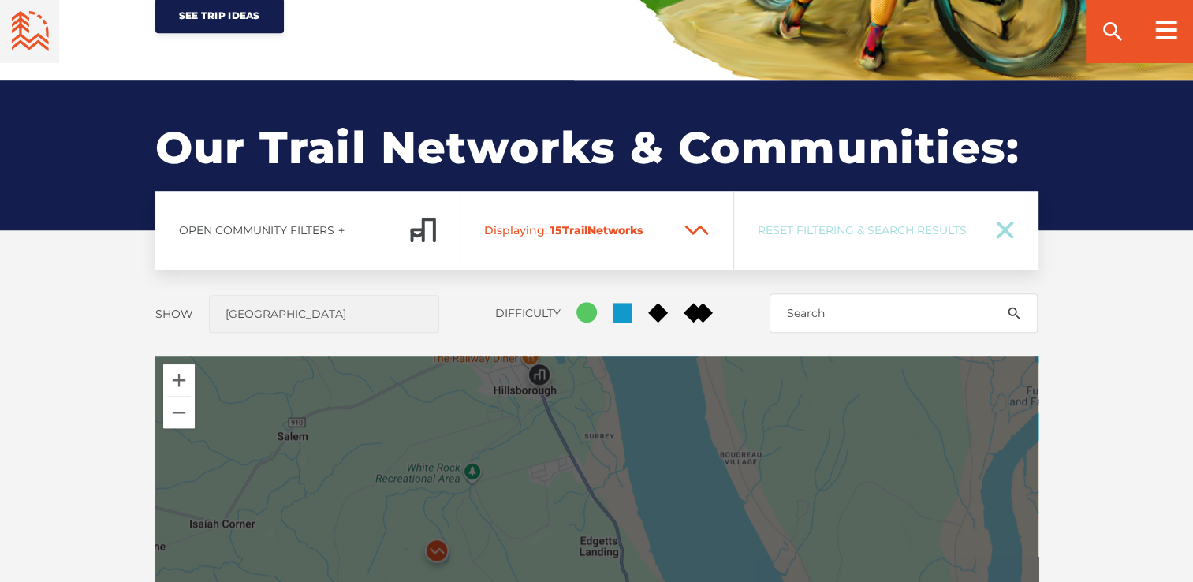
checkbox input "true"
